Goal: Information Seeking & Learning: Understand process/instructions

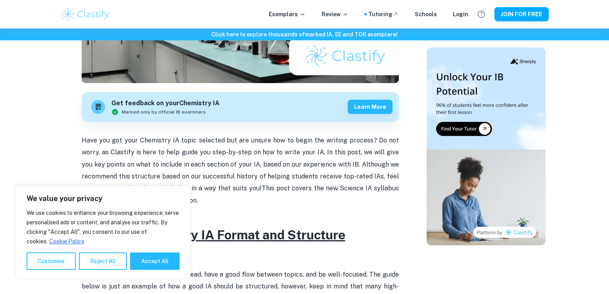
scroll to position [279, 0]
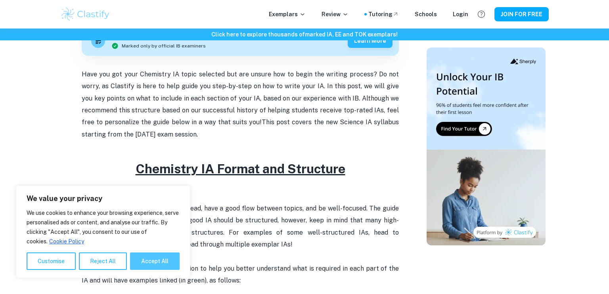
click at [144, 266] on button "Accept All" at bounding box center [155, 261] width 50 height 17
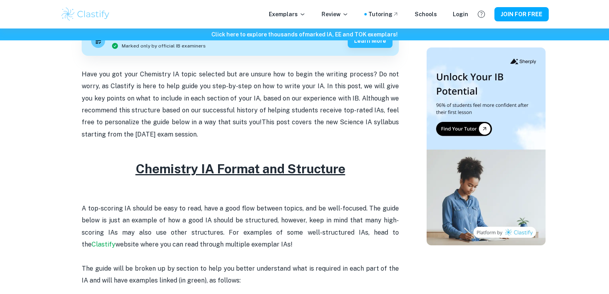
checkbox input "true"
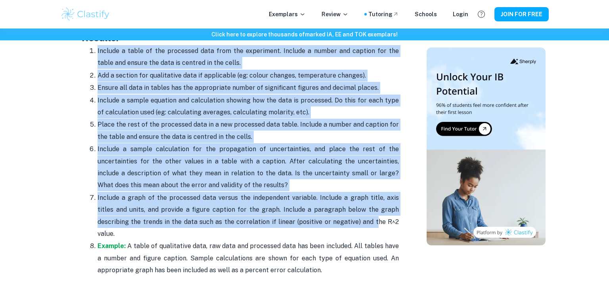
scroll to position [1846, 0]
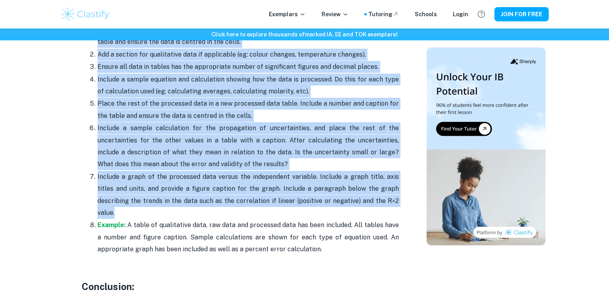
drag, startPoint x: 90, startPoint y: 100, endPoint x: 371, endPoint y: 199, distance: 298.2
click at [371, 199] on ol "Include a table of the processed data from the experiment. Include a number and…" at bounding box center [240, 140] width 317 height 232
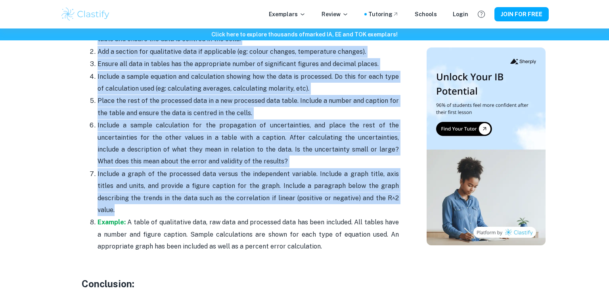
scroll to position [1849, 0]
copy ol "Loremip d sitam co adi elitseddo eius temp inc utlaboreet. Dolorem a enimad min…"
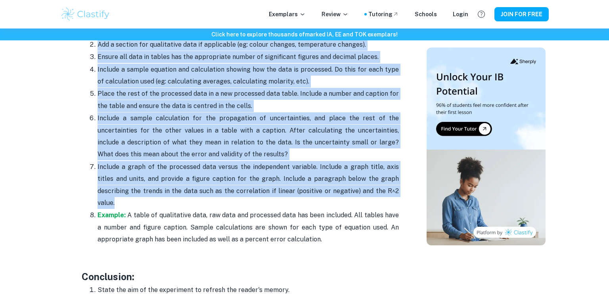
scroll to position [1806, 0]
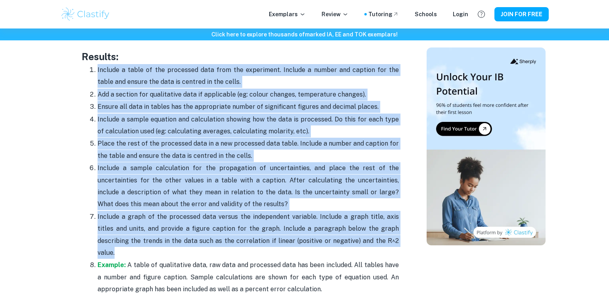
click at [130, 77] on p "Include a table of the processed data from the experiment. Include a number and…" at bounding box center [247, 76] width 301 height 24
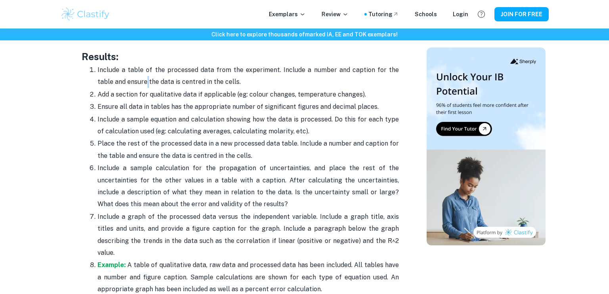
click at [130, 77] on p "Include a table of the processed data from the experiment. Include a number and…" at bounding box center [247, 76] width 301 height 24
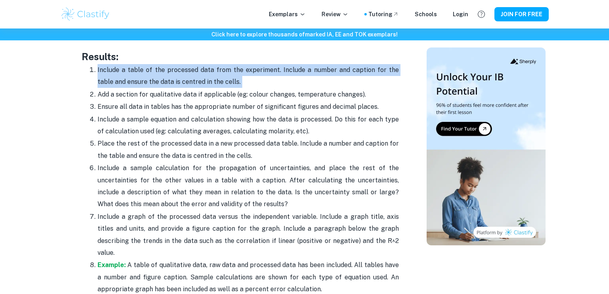
click at [130, 77] on p "Include a table of the processed data from the experiment. Include a number and…" at bounding box center [247, 76] width 301 height 24
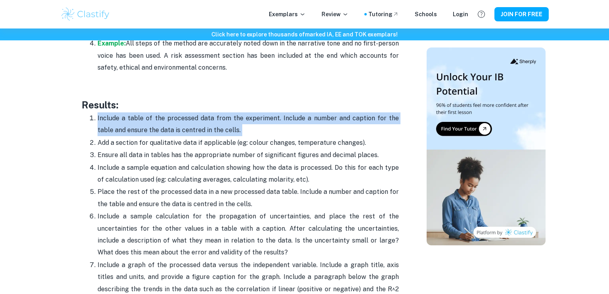
scroll to position [1768, 0]
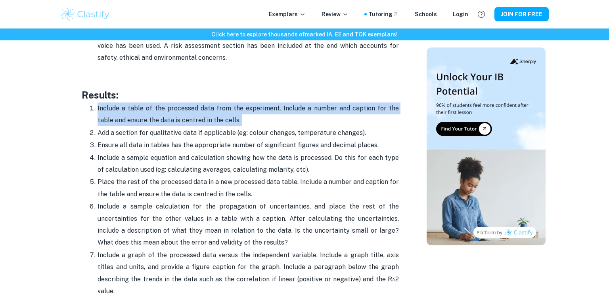
click at [113, 123] on p "Include a table of the processed data from the experiment. Include a number and…" at bounding box center [247, 115] width 301 height 24
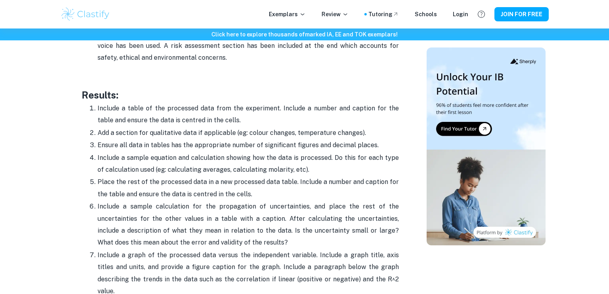
click at [136, 132] on p "Add a section for qualitative data if applicable (eg: colour changes, temperatu…" at bounding box center [247, 133] width 301 height 12
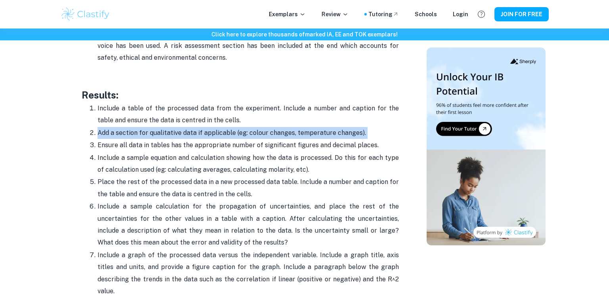
click at [136, 132] on p "Add a section for qualitative data if applicable (eg: colour changes, temperatu…" at bounding box center [247, 133] width 301 height 12
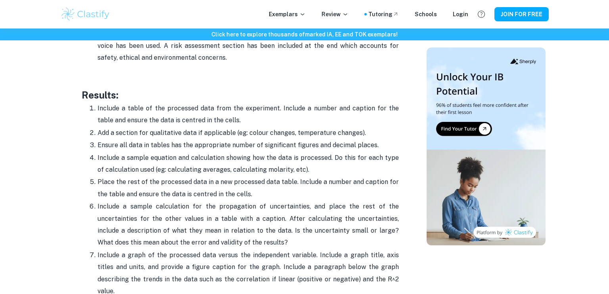
click at [138, 142] on p "Ensure all data in tables has the appropriate number of significant figures and…" at bounding box center [247, 146] width 301 height 12
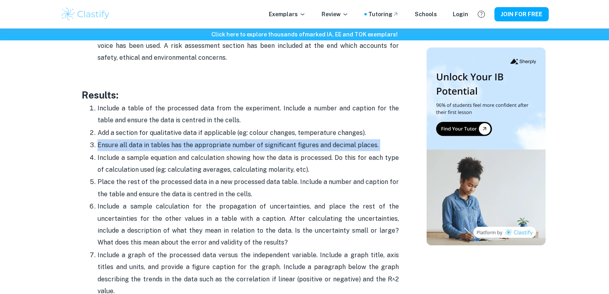
click at [138, 142] on p "Ensure all data in tables has the appropriate number of significant figures and…" at bounding box center [247, 146] width 301 height 12
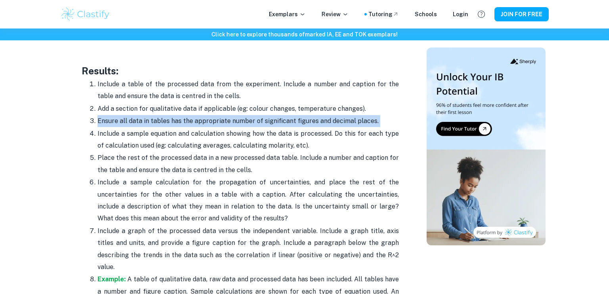
scroll to position [1795, 0]
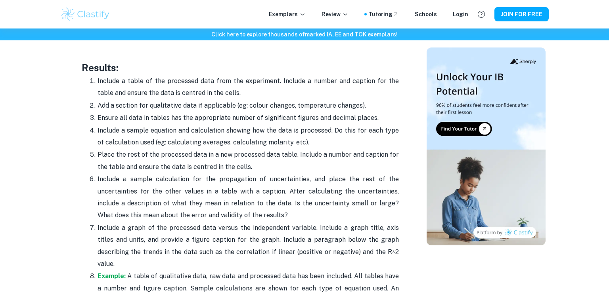
click at [156, 134] on p "Include a sample equation and calculation showing how the data is processed. Do…" at bounding box center [247, 137] width 301 height 24
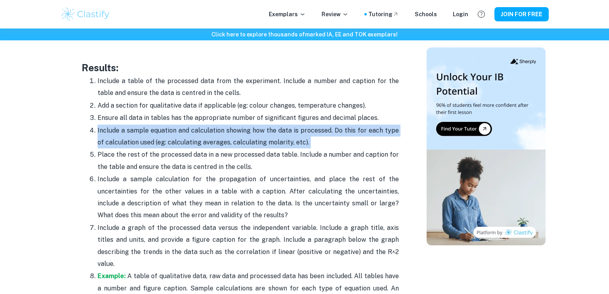
click at [156, 134] on p "Include a sample equation and calculation showing how the data is processed. Do…" at bounding box center [247, 137] width 301 height 24
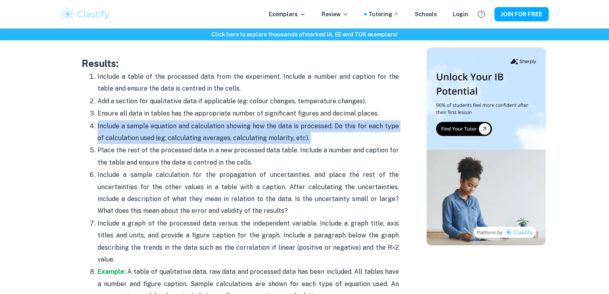
scroll to position [1803, 0]
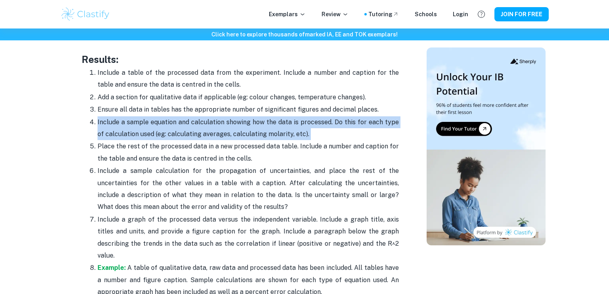
drag, startPoint x: 265, startPoint y: 153, endPoint x: 96, endPoint y: 141, distance: 168.9
click at [97, 141] on li "Place the rest of the processed data in a new processed data table. Include a n…" at bounding box center [247, 152] width 301 height 25
drag, startPoint x: 94, startPoint y: 168, endPoint x: 307, endPoint y: 201, distance: 215.6
click at [307, 201] on li "Include a sample calculation for the propagation of uncertainties, and place th…" at bounding box center [247, 189] width 301 height 49
